Goal: Task Accomplishment & Management: Use online tool/utility

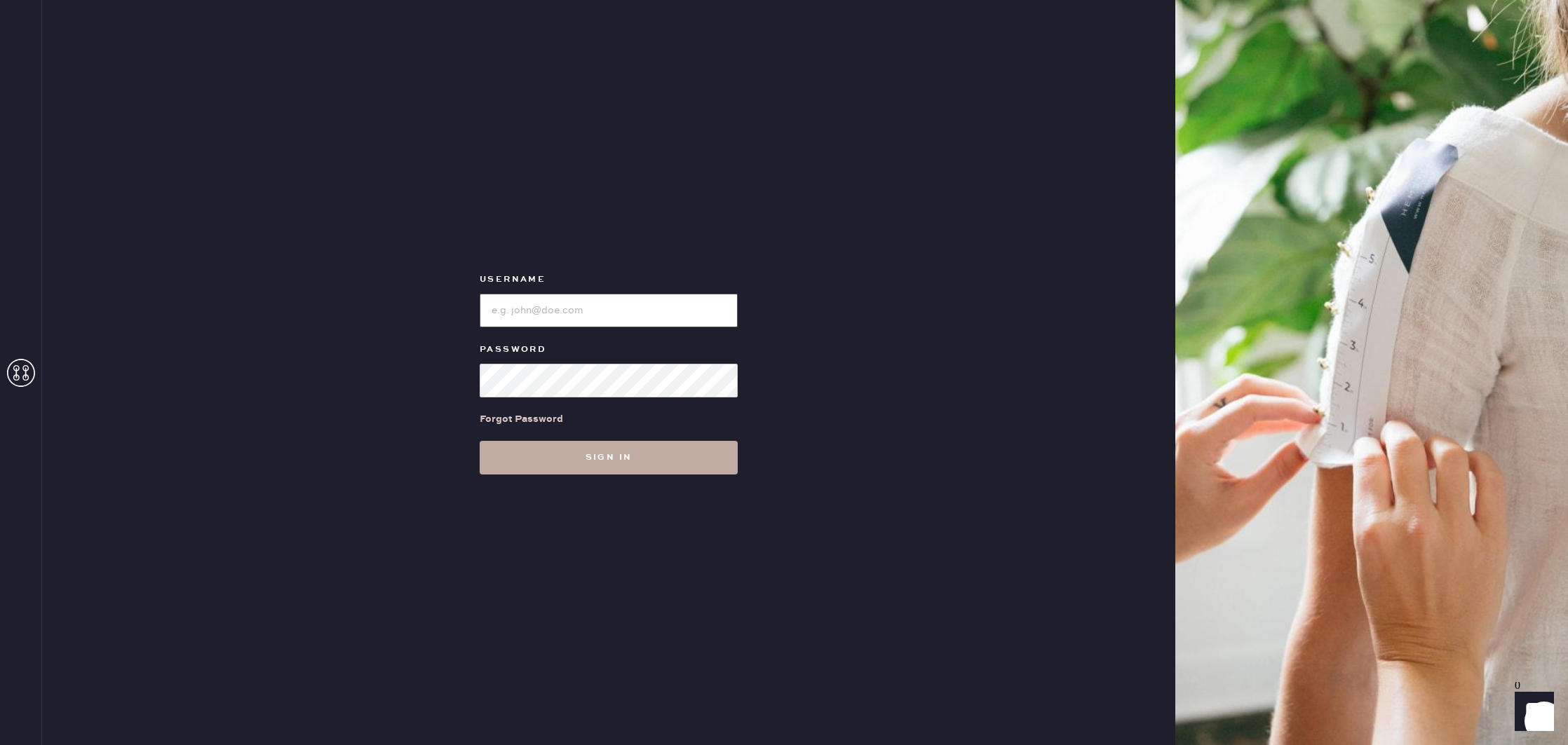
type input "reformationcherrycreek"
click at [638, 471] on button "Sign in" at bounding box center [608, 457] width 258 height 33
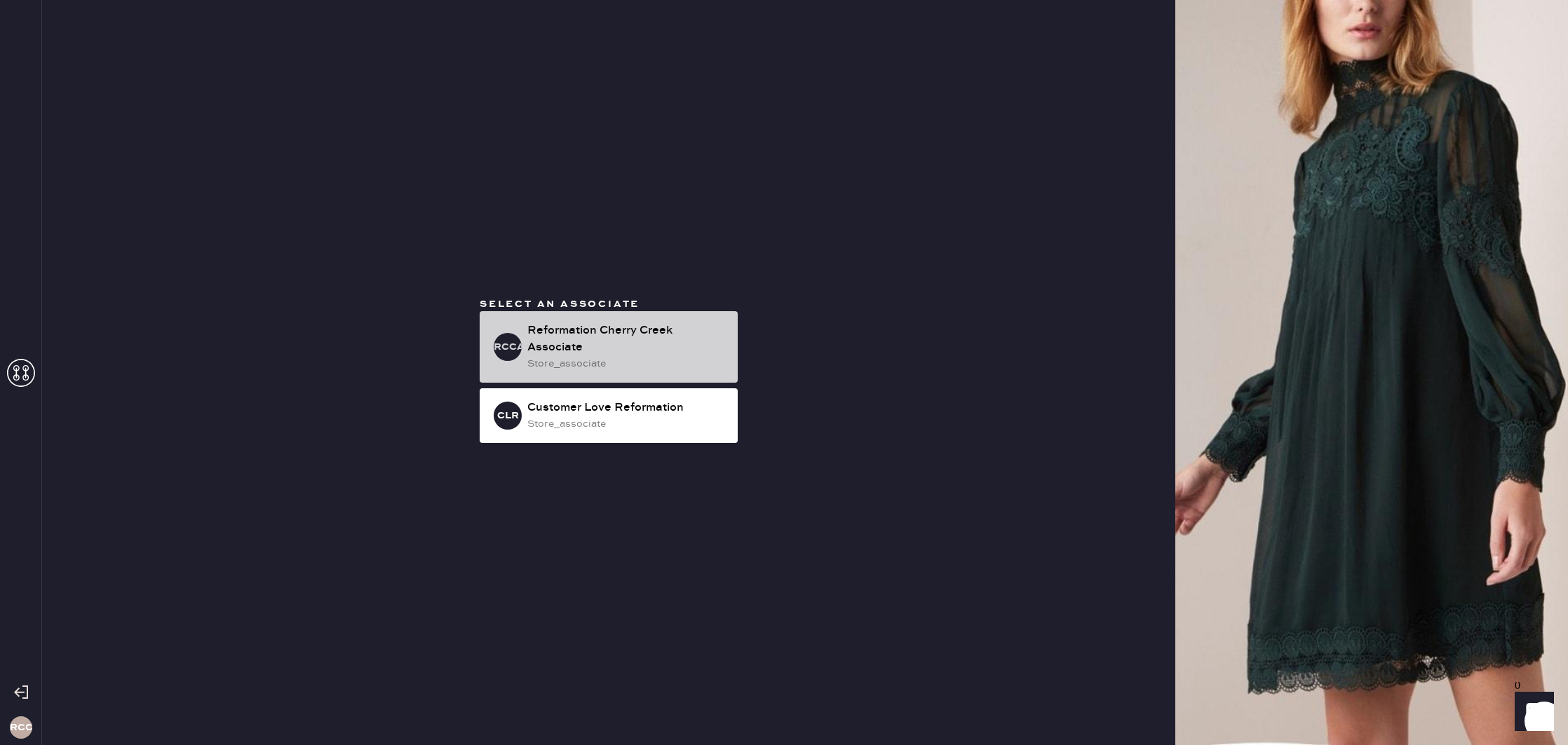
click at [628, 322] on div "Reformation Cherry Creek Associate" at bounding box center [626, 339] width 199 height 33
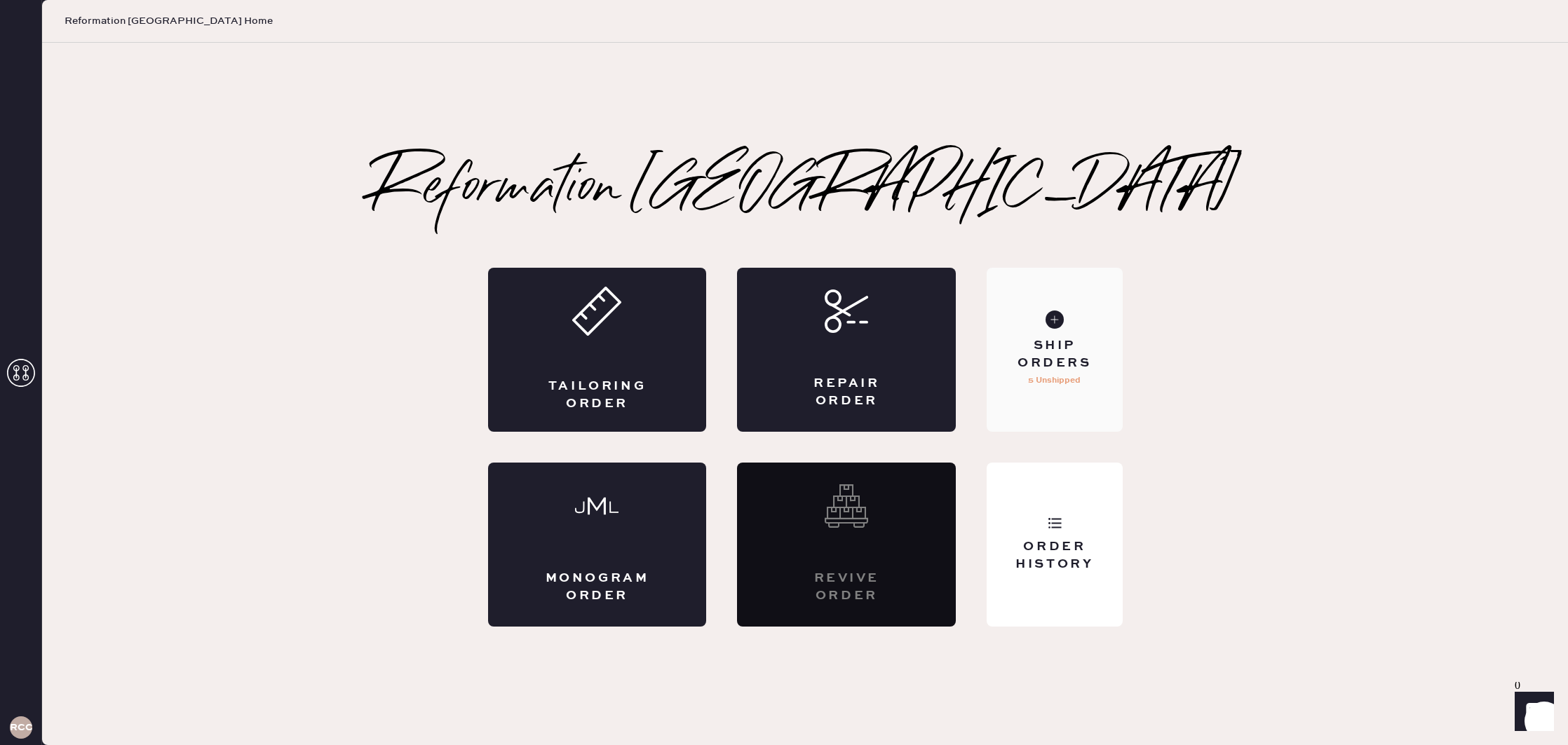
click at [1063, 332] on div "Ship Orders 5 Unshipped" at bounding box center [1055, 350] width 136 height 164
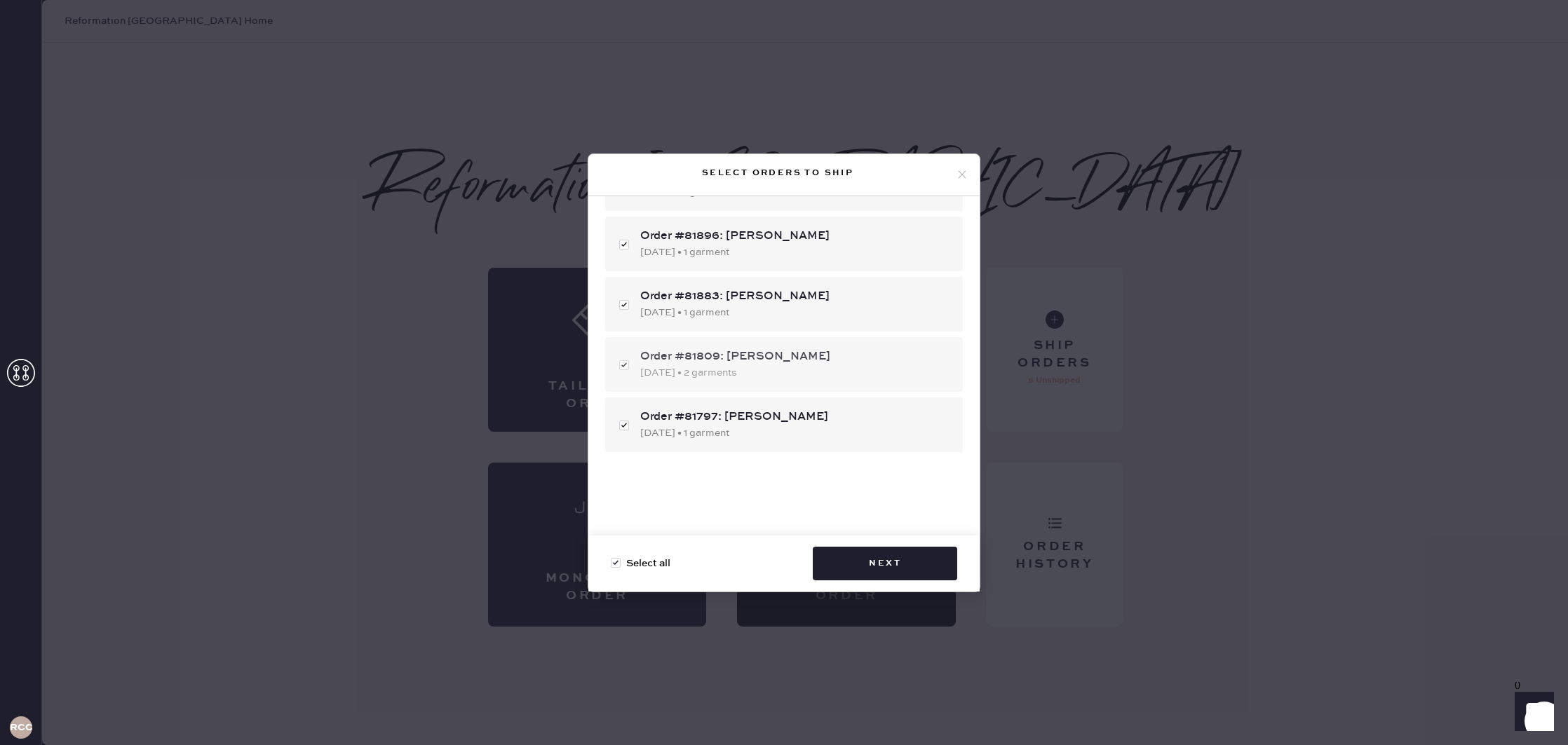
scroll to position [89, 0]
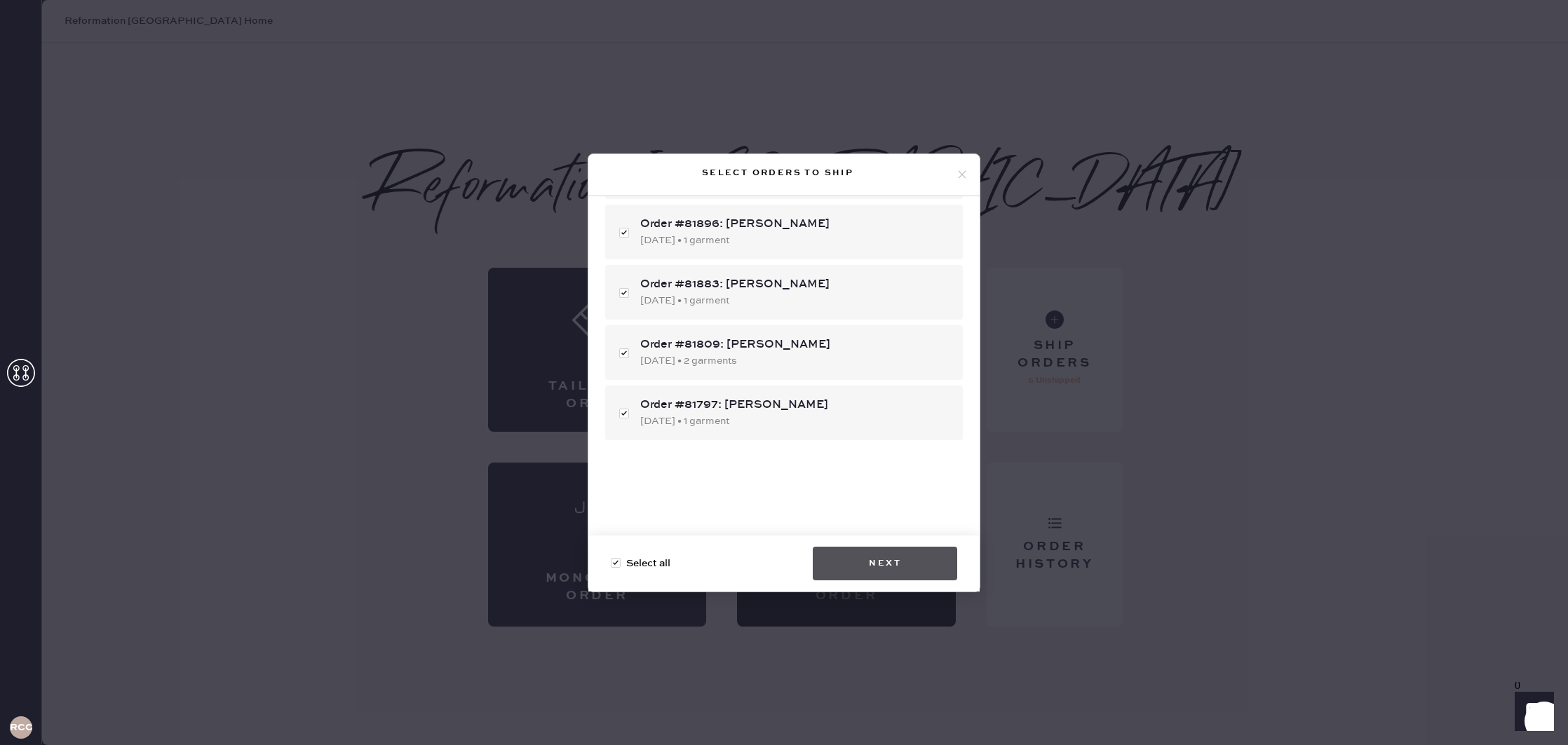
click at [893, 568] on button "Next" at bounding box center [884, 563] width 144 height 33
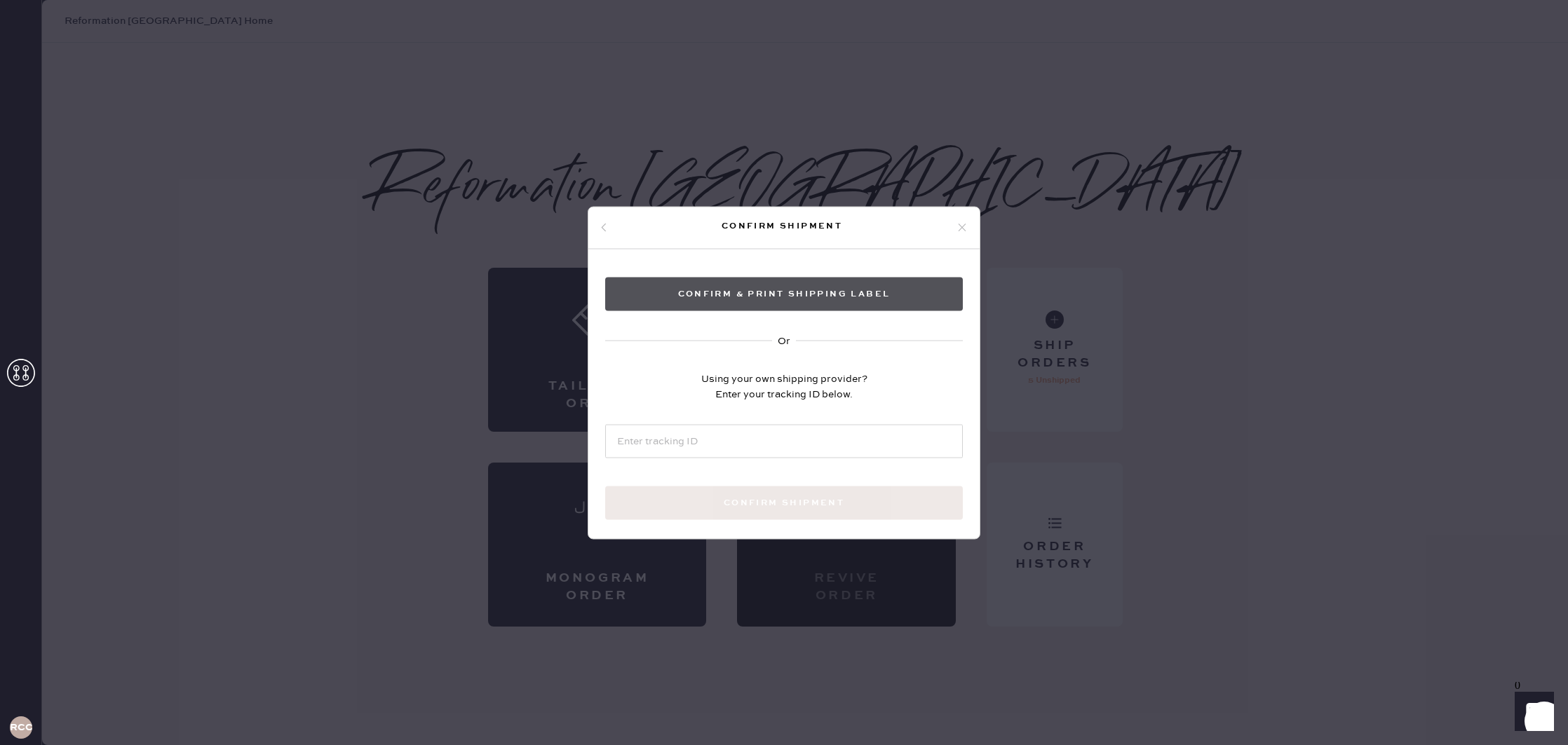
click at [779, 294] on button "Confirm & Print shipping label" at bounding box center [784, 293] width 358 height 33
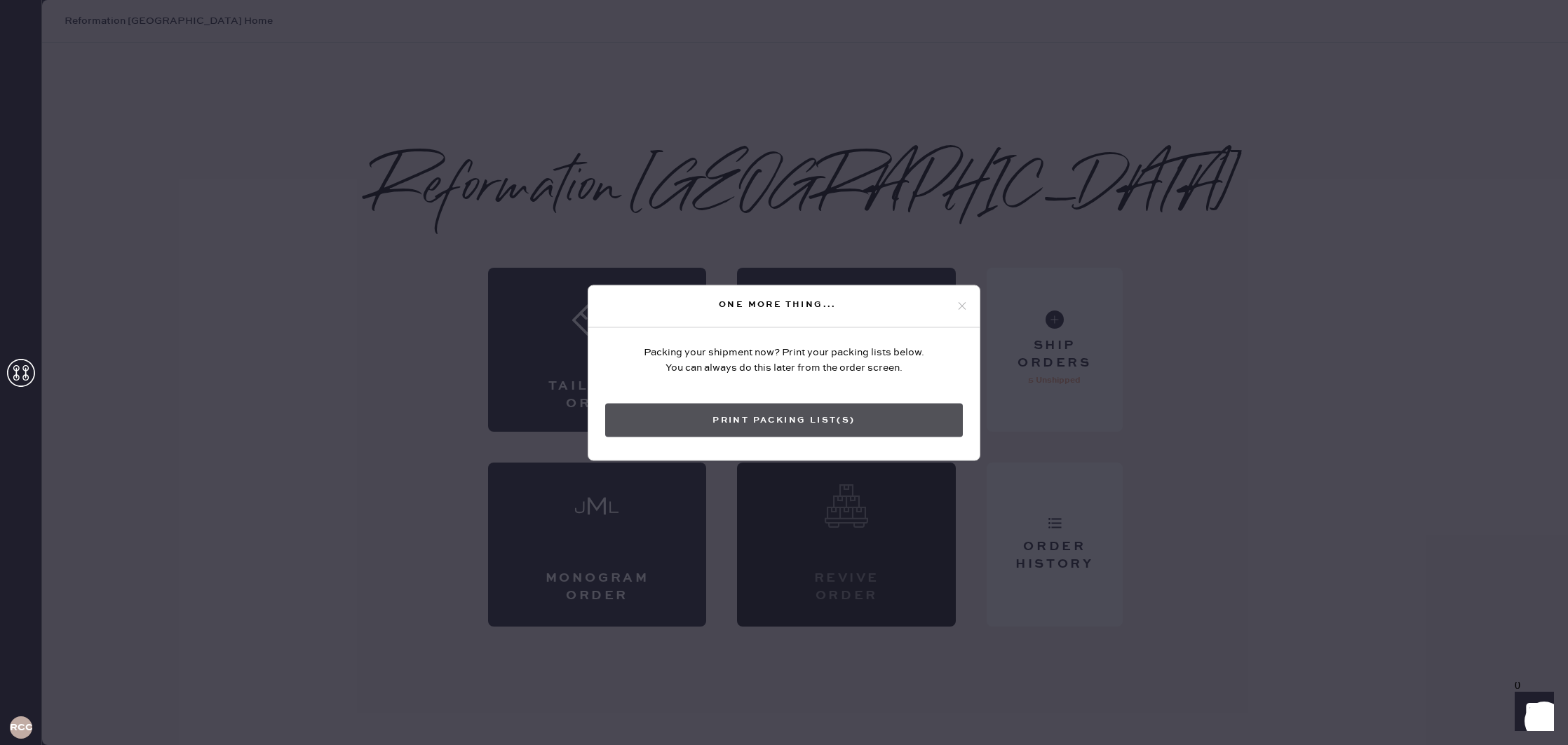
click at [886, 422] on button "Print Packing List(s)" at bounding box center [784, 419] width 358 height 33
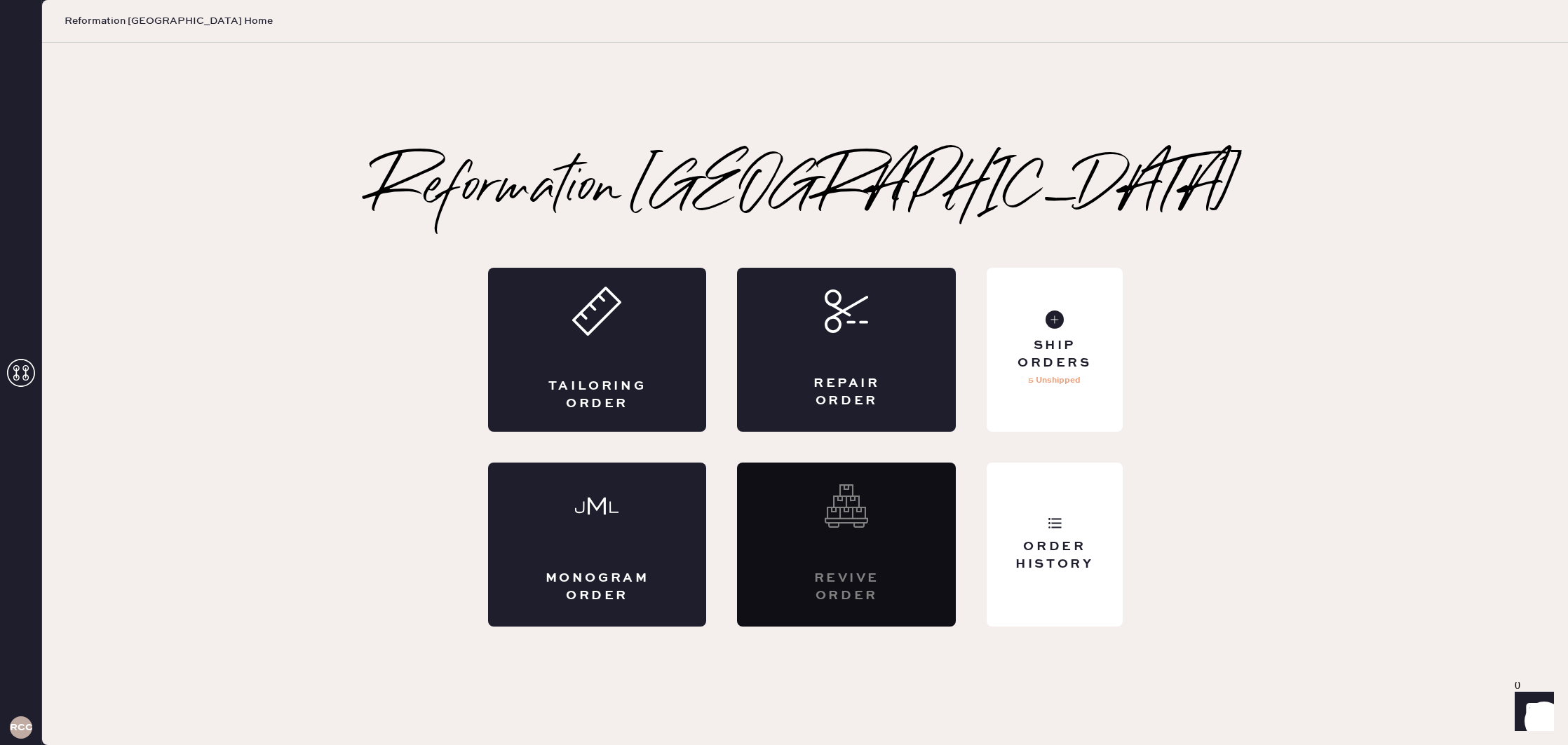
scroll to position [0, 0]
click at [1075, 523] on div "Order History" at bounding box center [1055, 545] width 136 height 164
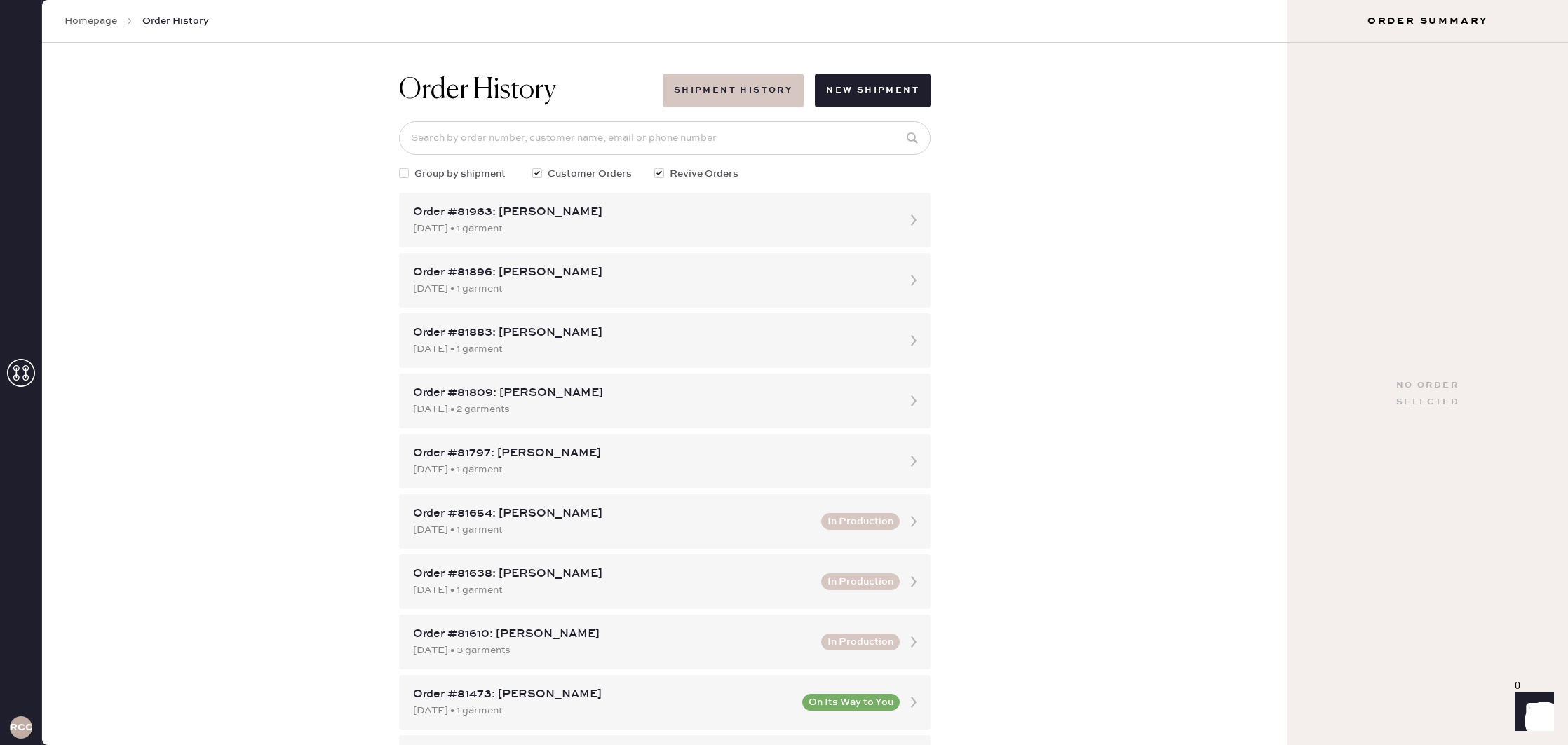
click at [773, 89] on button "Shipment History" at bounding box center [733, 90] width 141 height 33
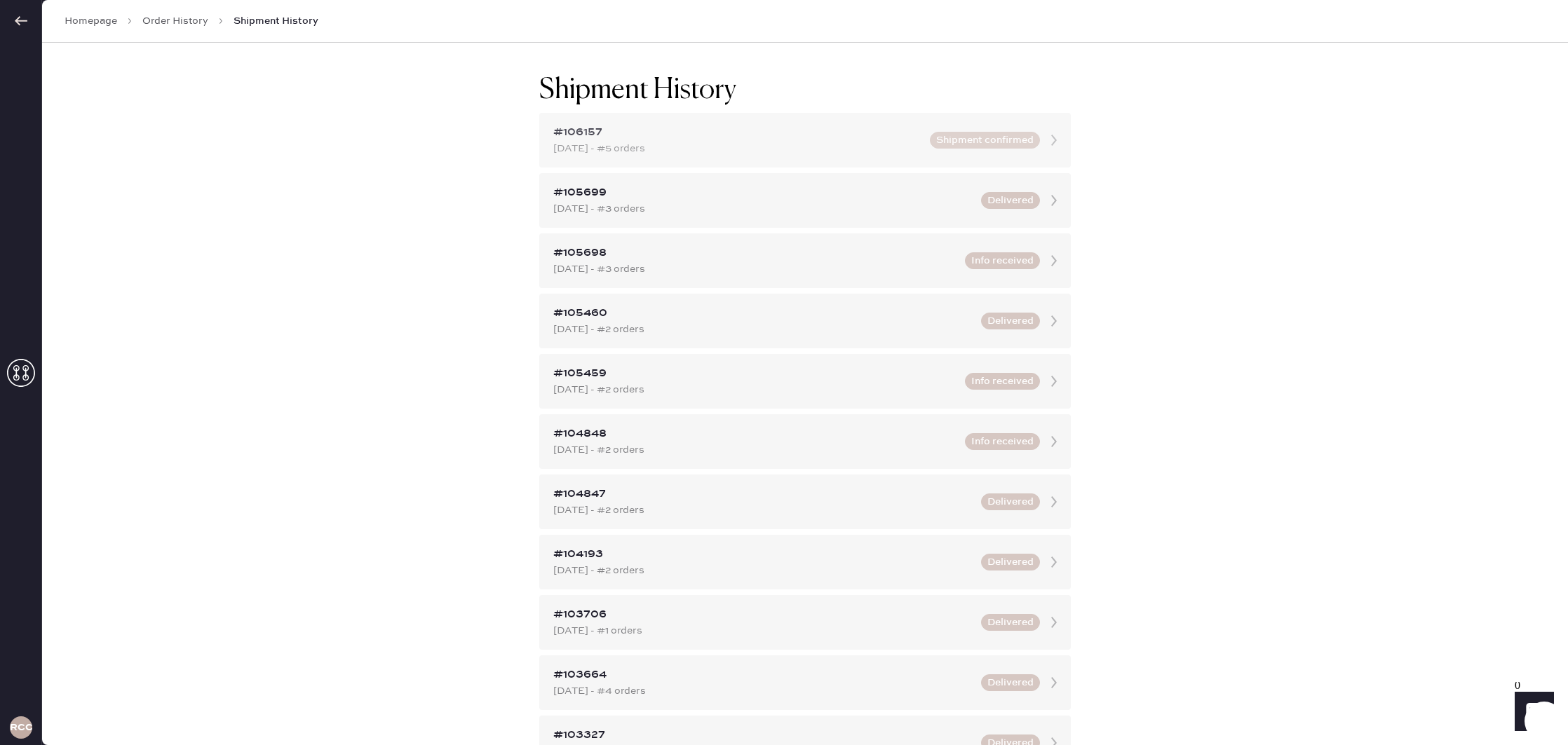
click at [1051, 140] on icon at bounding box center [1053, 139] width 28 height 28
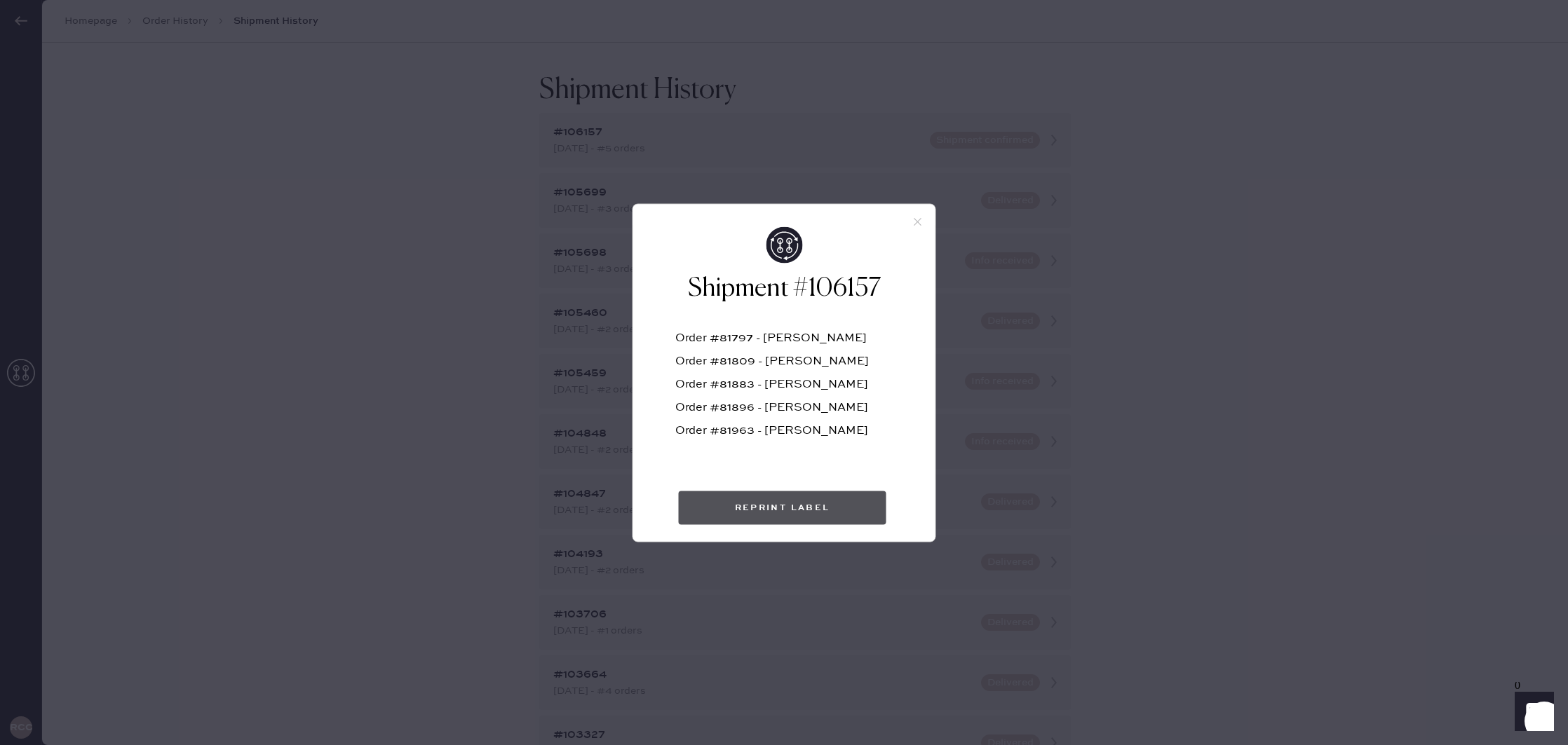
click at [805, 506] on button "Reprint Label" at bounding box center [782, 507] width 207 height 33
